Goal: Entertainment & Leisure: Consume media (video, audio)

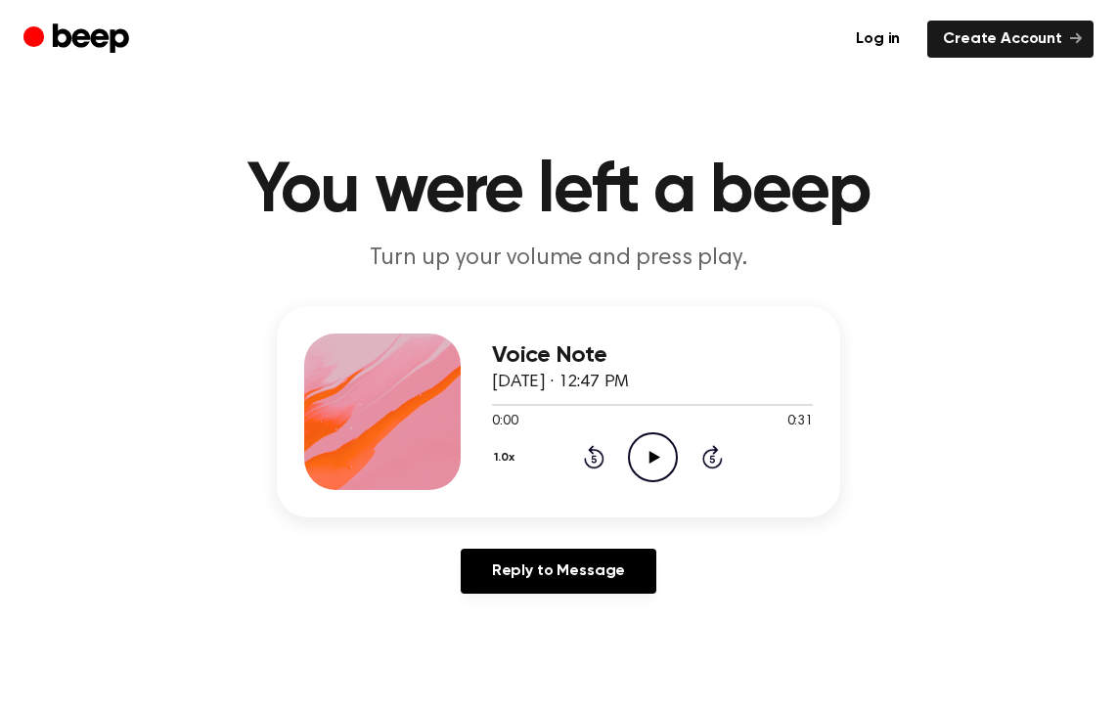
click at [646, 460] on icon "Play Audio" at bounding box center [653, 457] width 50 height 50
click at [663, 461] on icon "Play Audio" at bounding box center [653, 457] width 50 height 50
click at [641, 452] on icon "Play Audio" at bounding box center [653, 457] width 50 height 50
click at [643, 445] on icon "Play Audio" at bounding box center [653, 457] width 50 height 50
click at [594, 457] on icon "Rewind 5 seconds" at bounding box center [594, 456] width 22 height 25
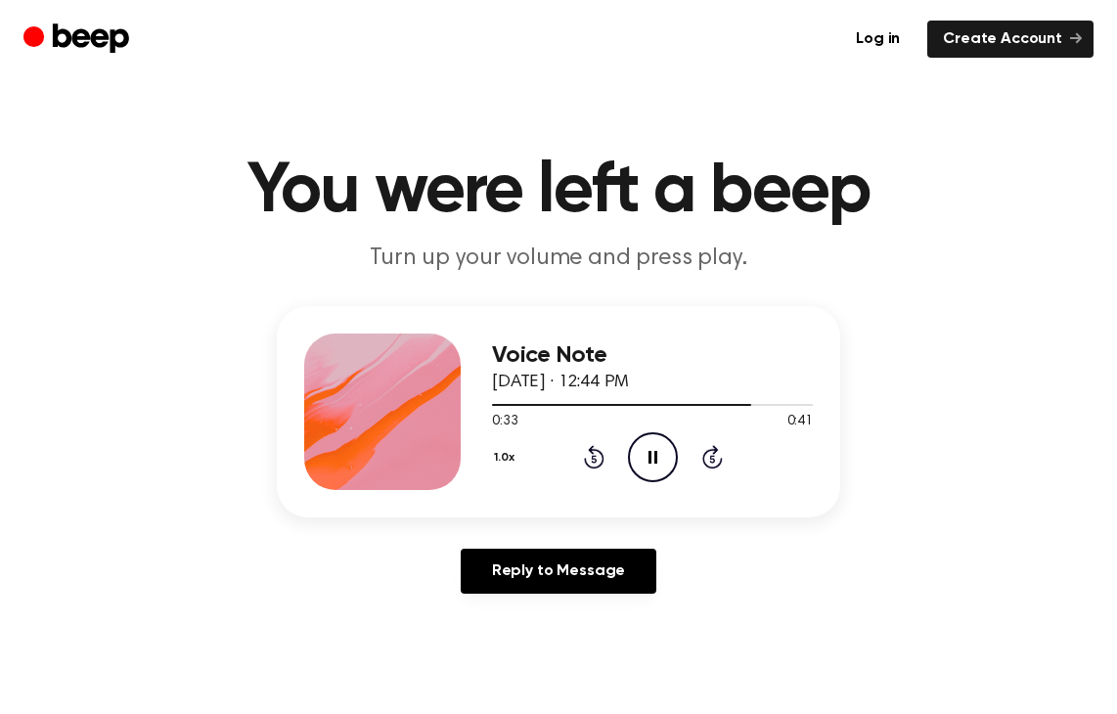
click at [593, 457] on icon "Rewind 5 seconds" at bounding box center [594, 456] width 22 height 25
click at [643, 457] on icon "Pause Audio" at bounding box center [653, 457] width 50 height 50
